Goal: Information Seeking & Learning: Learn about a topic

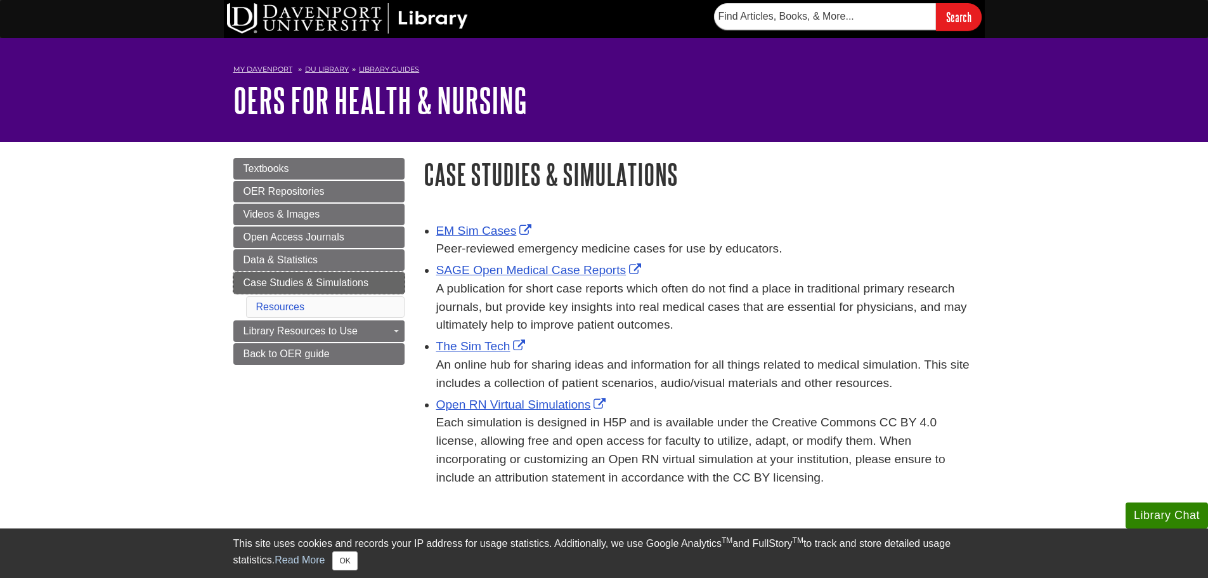
click at [277, 280] on span "Case Studies & Simulations" at bounding box center [306, 282] width 125 height 11
click at [267, 171] on span "Textbooks" at bounding box center [267, 168] width 46 height 11
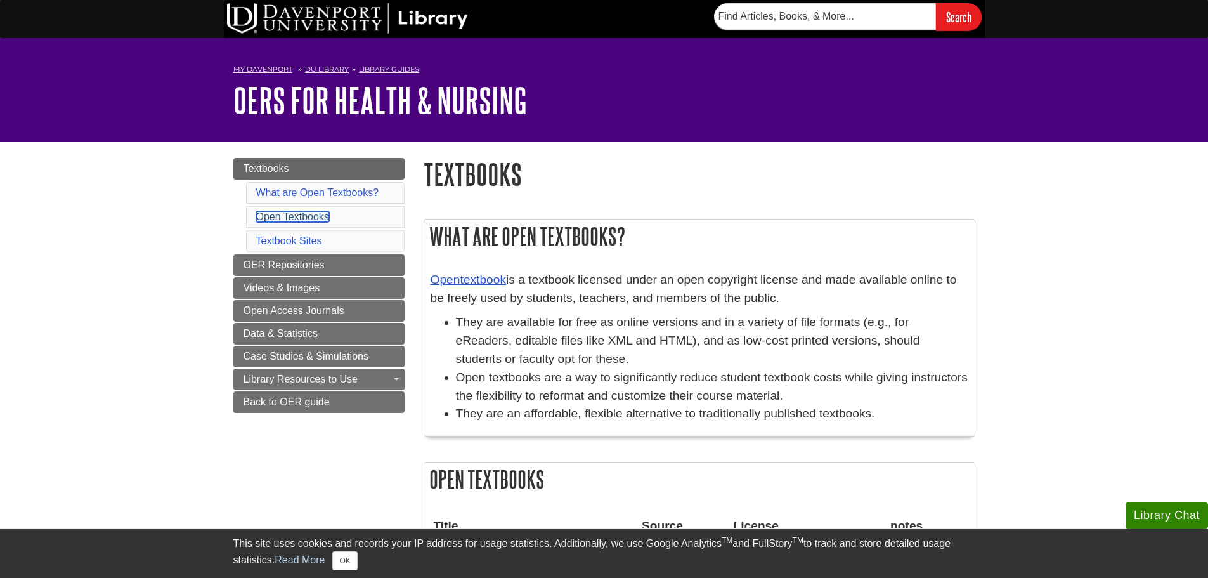
click at [304, 217] on link "Open Textbooks" at bounding box center [292, 216] width 73 height 11
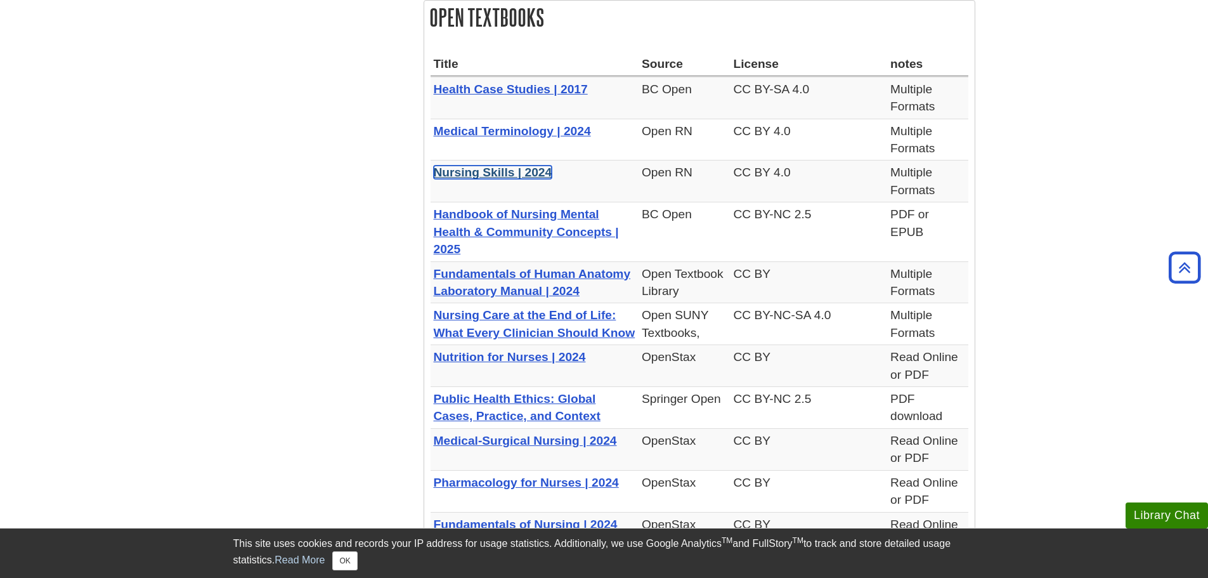
click at [491, 173] on link "Nursing Skills | 2024" at bounding box center [493, 172] width 119 height 13
